Goal: Complete application form

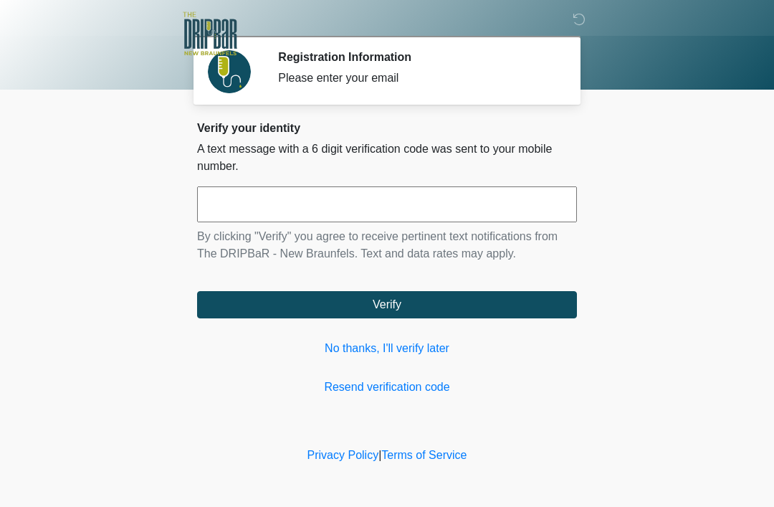
click at [425, 354] on link "No thanks, I'll verify later" at bounding box center [387, 348] width 380 height 17
click at [416, 345] on link "No thanks, I'll verify later" at bounding box center [387, 348] width 380 height 17
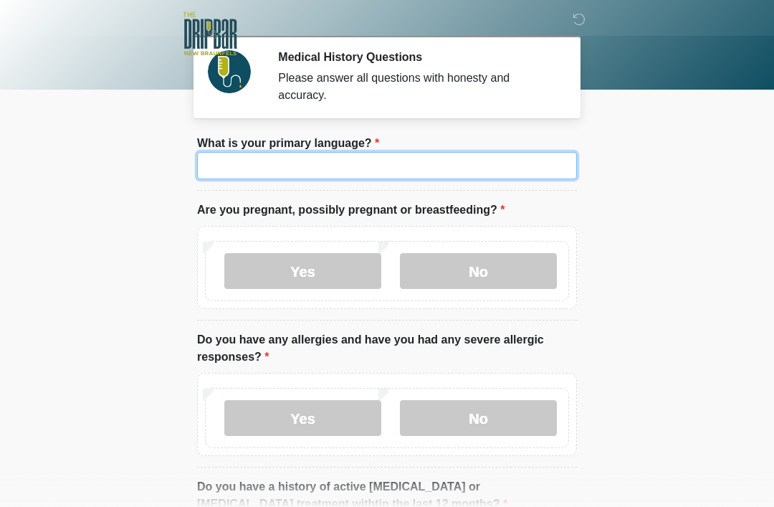
click at [512, 169] on input "What is your primary language?" at bounding box center [387, 165] width 380 height 27
type input "*******"
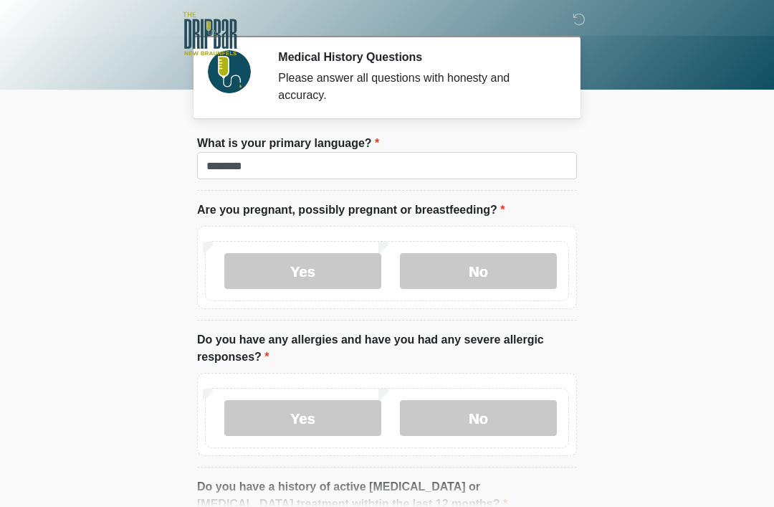
click at [504, 263] on label "No" at bounding box center [478, 271] width 157 height 36
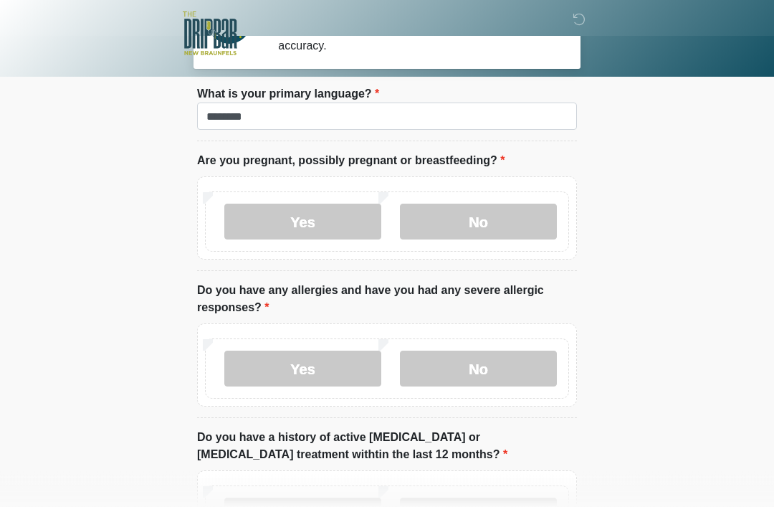
scroll to position [49, 0]
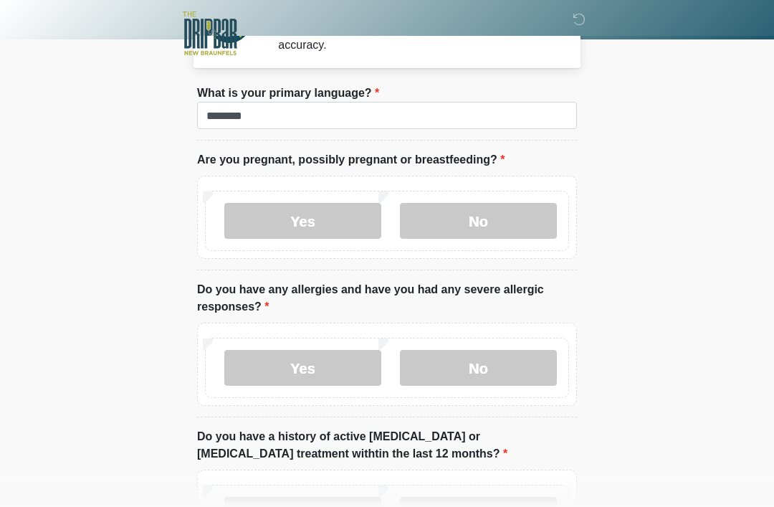
click at [551, 360] on label "No" at bounding box center [478, 369] width 157 height 36
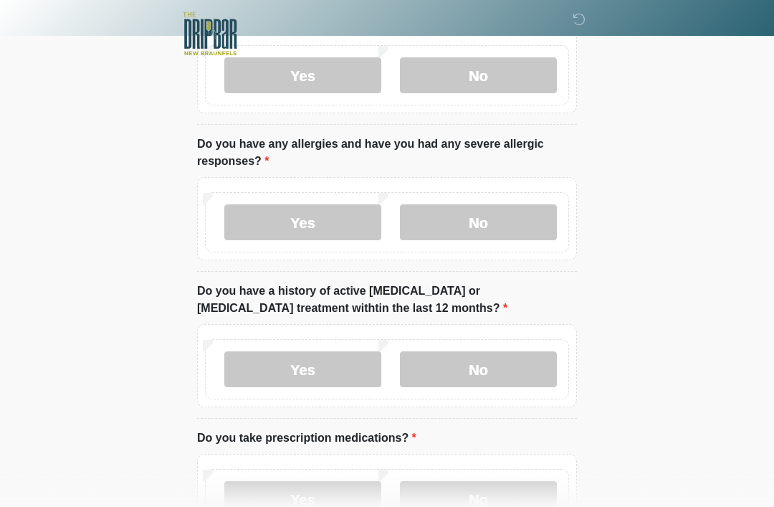
scroll to position [227, 0]
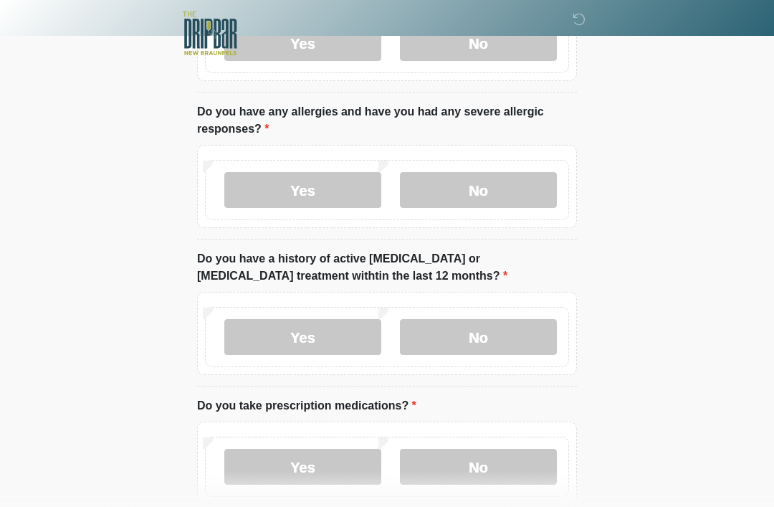
click at [529, 320] on label "No" at bounding box center [478, 338] width 157 height 36
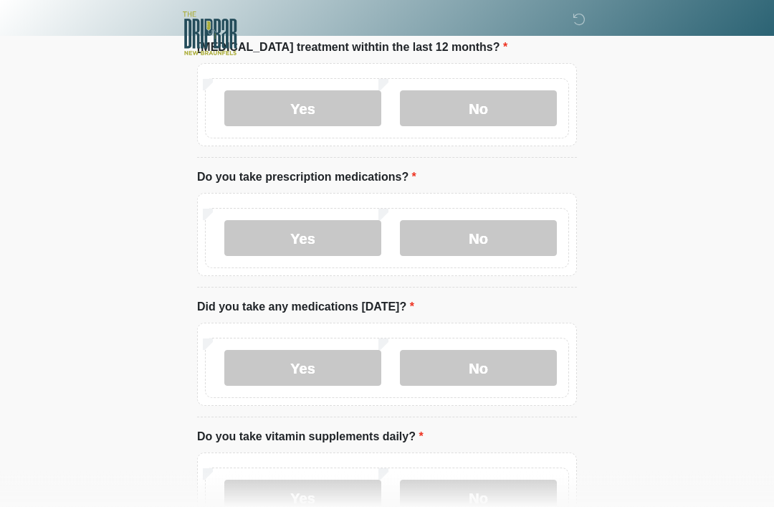
scroll to position [457, 0]
click at [340, 243] on label "Yes" at bounding box center [302, 238] width 157 height 36
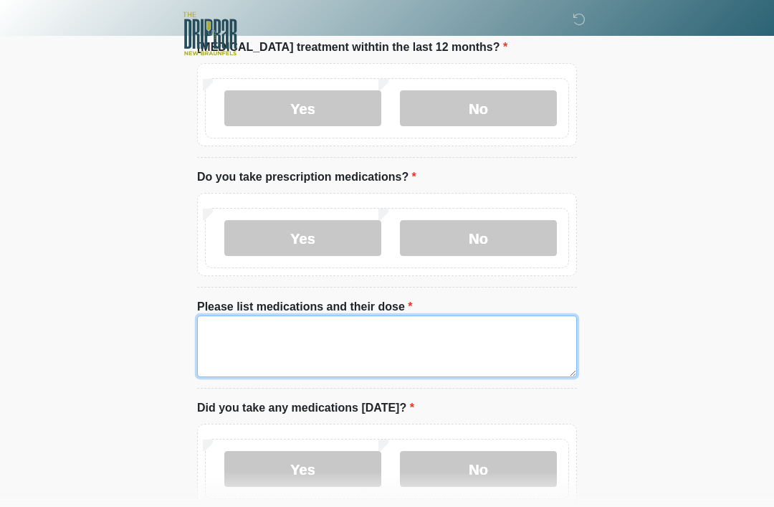
click at [380, 326] on textarea "Please list medications and their dose" at bounding box center [387, 347] width 380 height 62
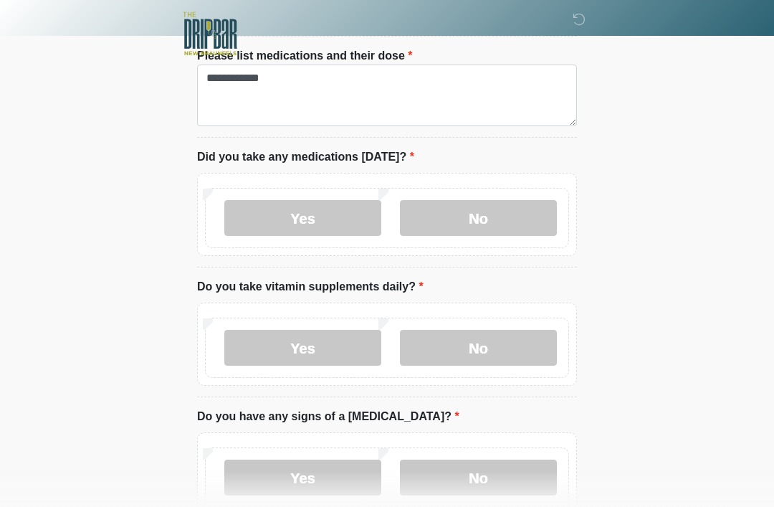
scroll to position [713, 0]
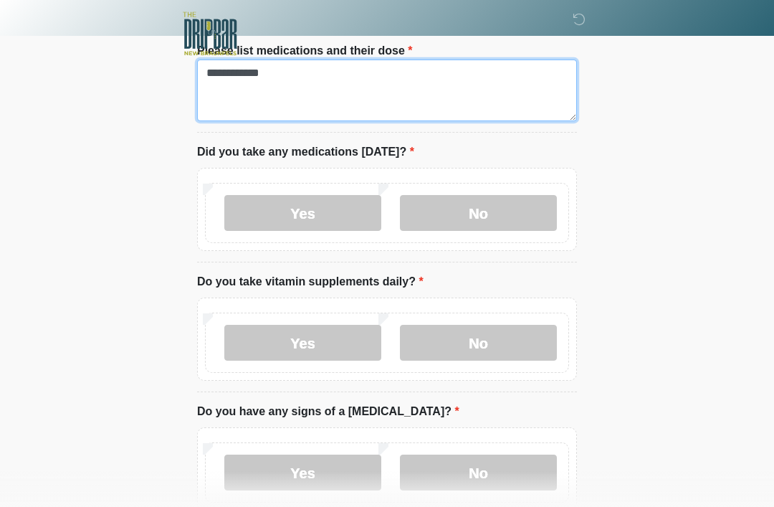
type textarea "**********"
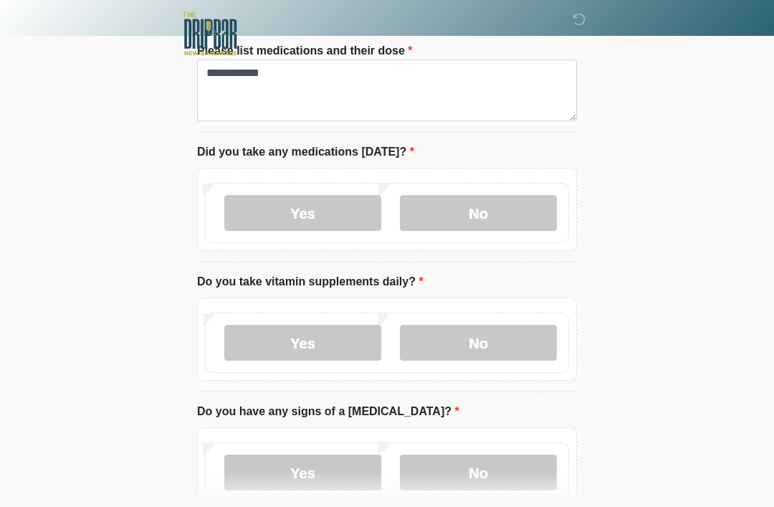
click at [344, 212] on label "Yes" at bounding box center [302, 213] width 157 height 36
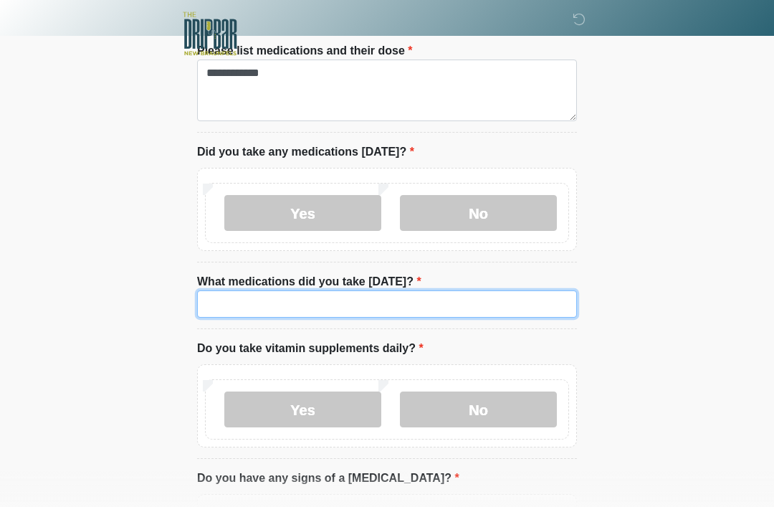
click at [403, 300] on input "What medications did you take today?" at bounding box center [387, 303] width 380 height 27
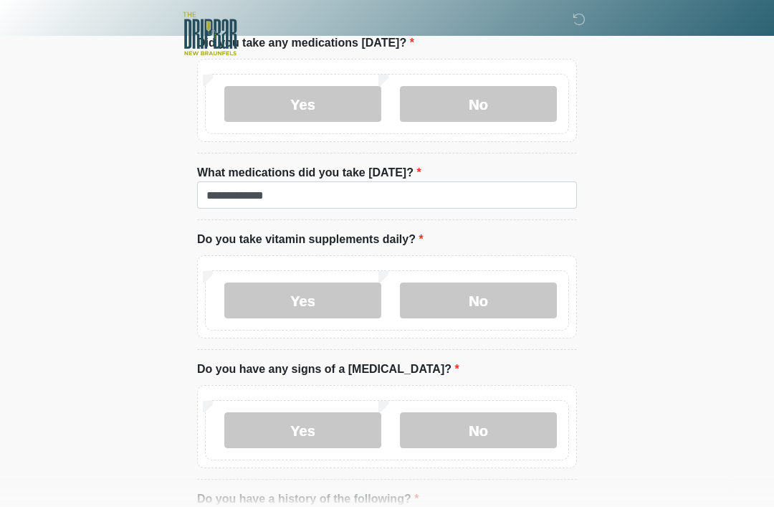
scroll to position [924, 0]
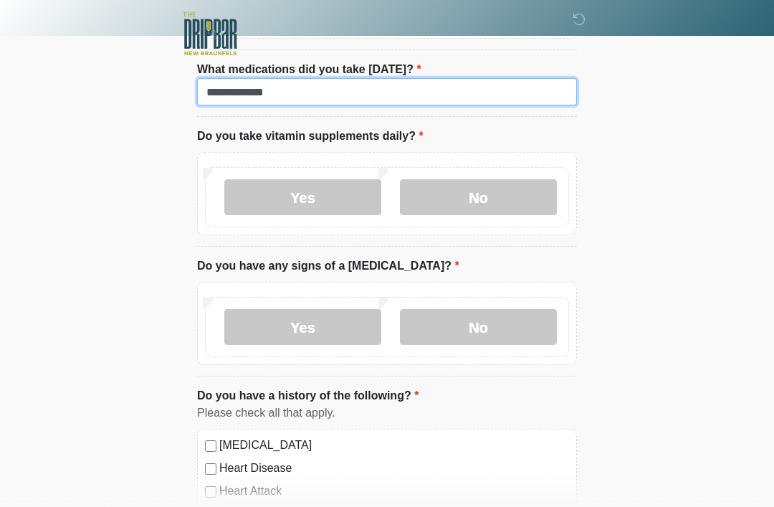
type input "**********"
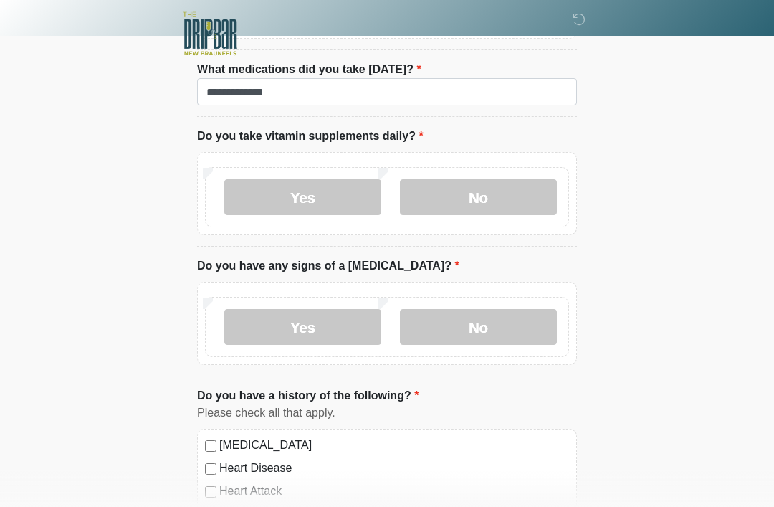
click at [500, 193] on label "No" at bounding box center [478, 197] width 157 height 36
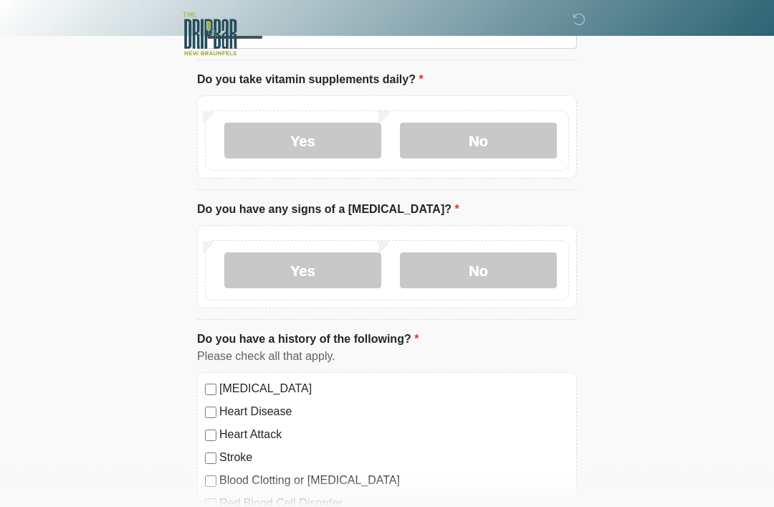
click at [496, 261] on label "No" at bounding box center [478, 270] width 157 height 36
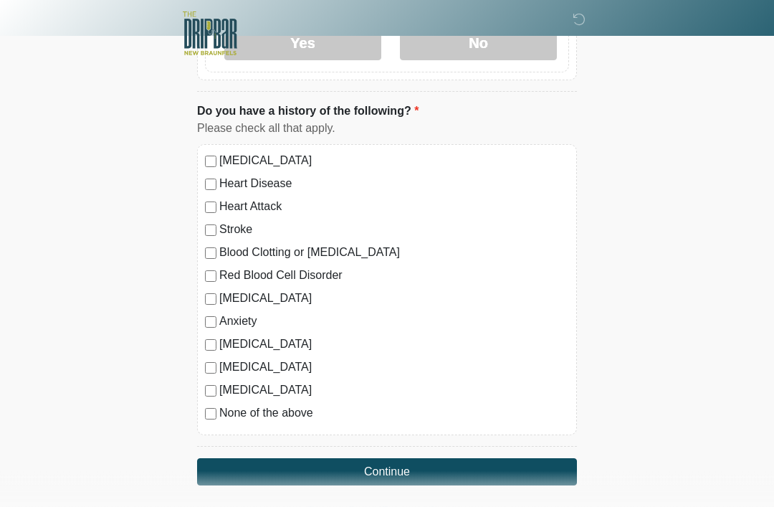
scroll to position [1216, 0]
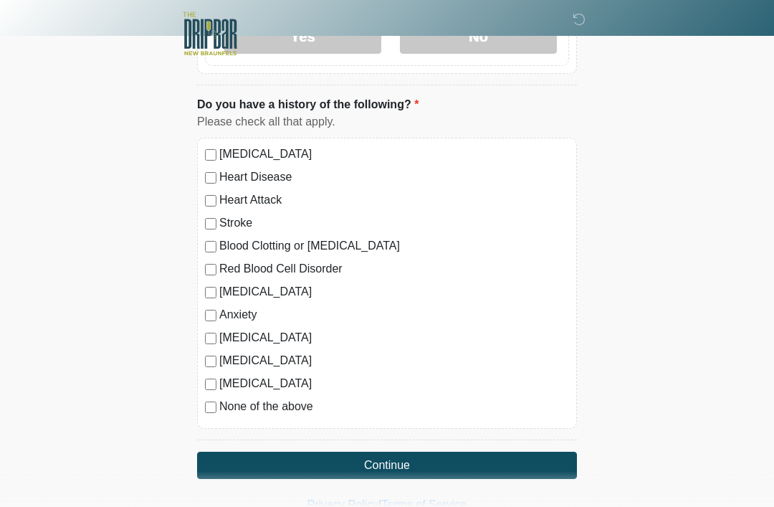
click at [410, 458] on button "Continue" at bounding box center [387, 465] width 380 height 27
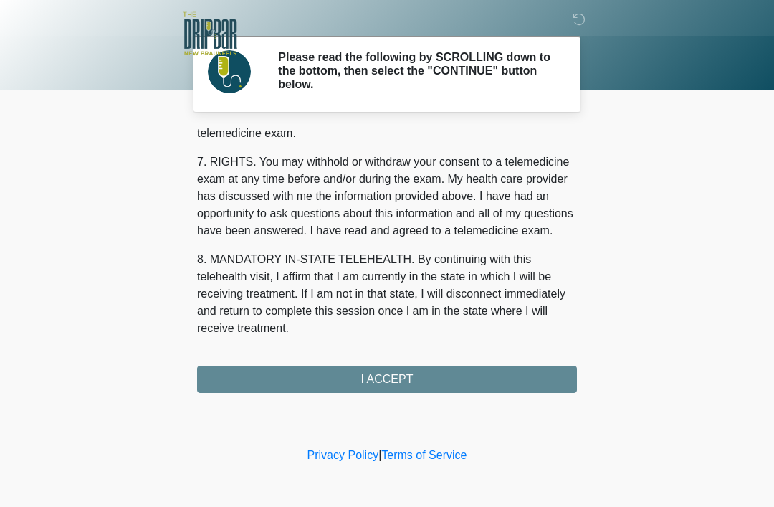
scroll to position [629, 0]
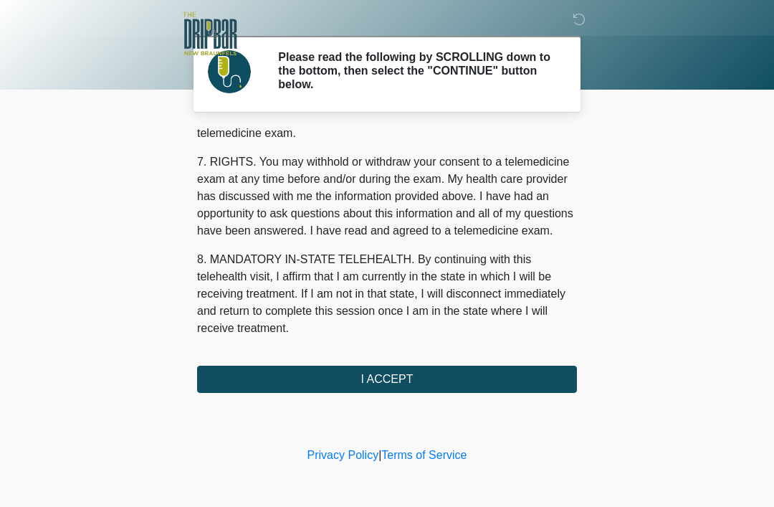
click at [522, 371] on button "I ACCEPT" at bounding box center [387, 379] width 380 height 27
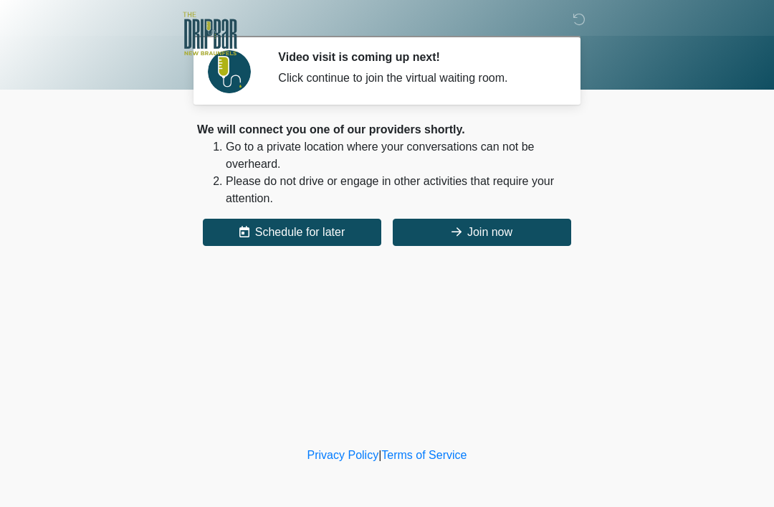
click at [531, 233] on button "Join now" at bounding box center [482, 232] width 179 height 27
